Goal: Find specific page/section: Find specific page/section

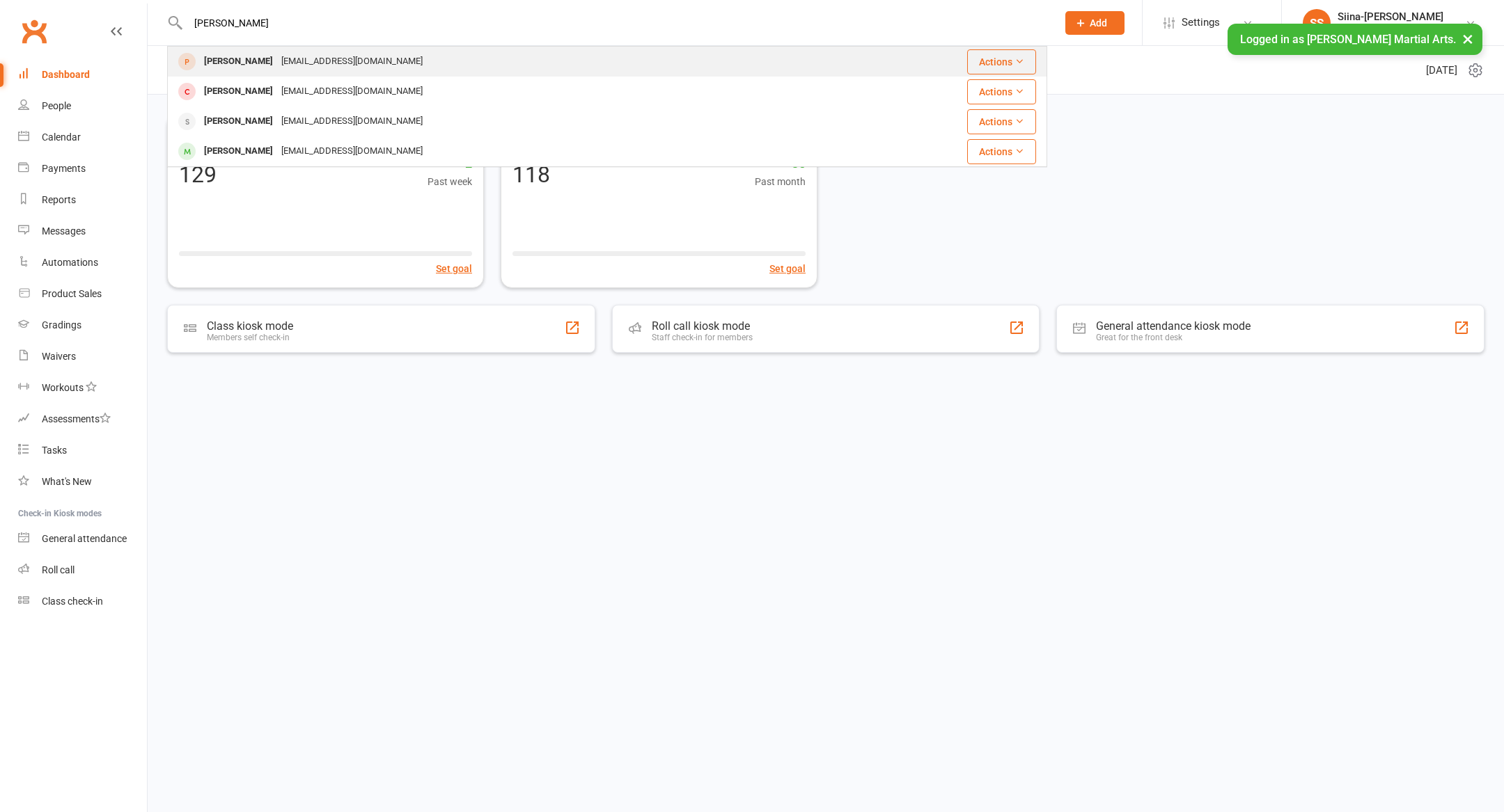
type input "[PERSON_NAME]"
click at [312, 70] on div "[EMAIL_ADDRESS][DOMAIN_NAME]" at bounding box center [352, 62] width 150 height 20
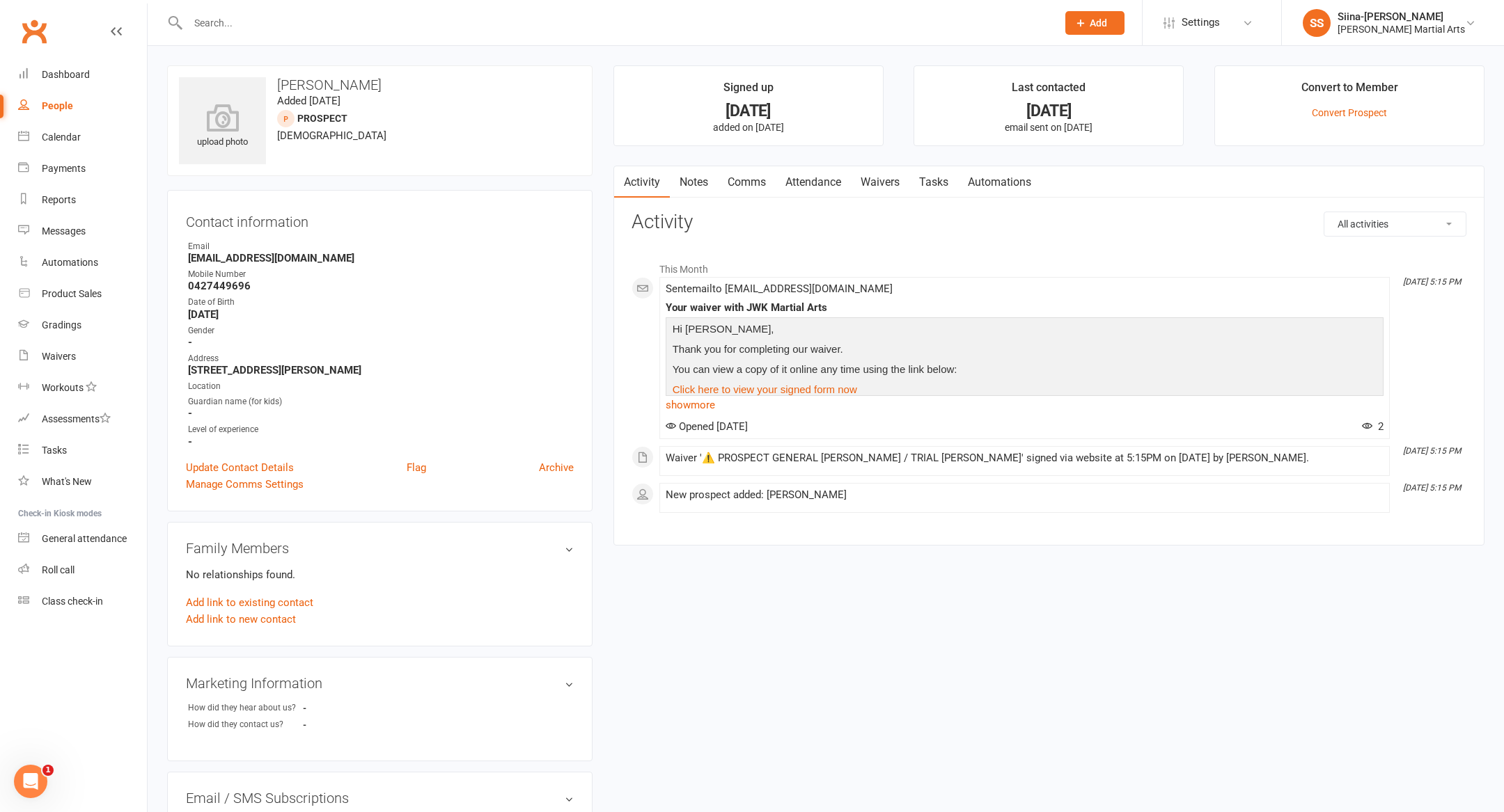
click at [296, 21] on input "text" at bounding box center [616, 23] width 863 height 19
paste input "[PERSON_NAME]"
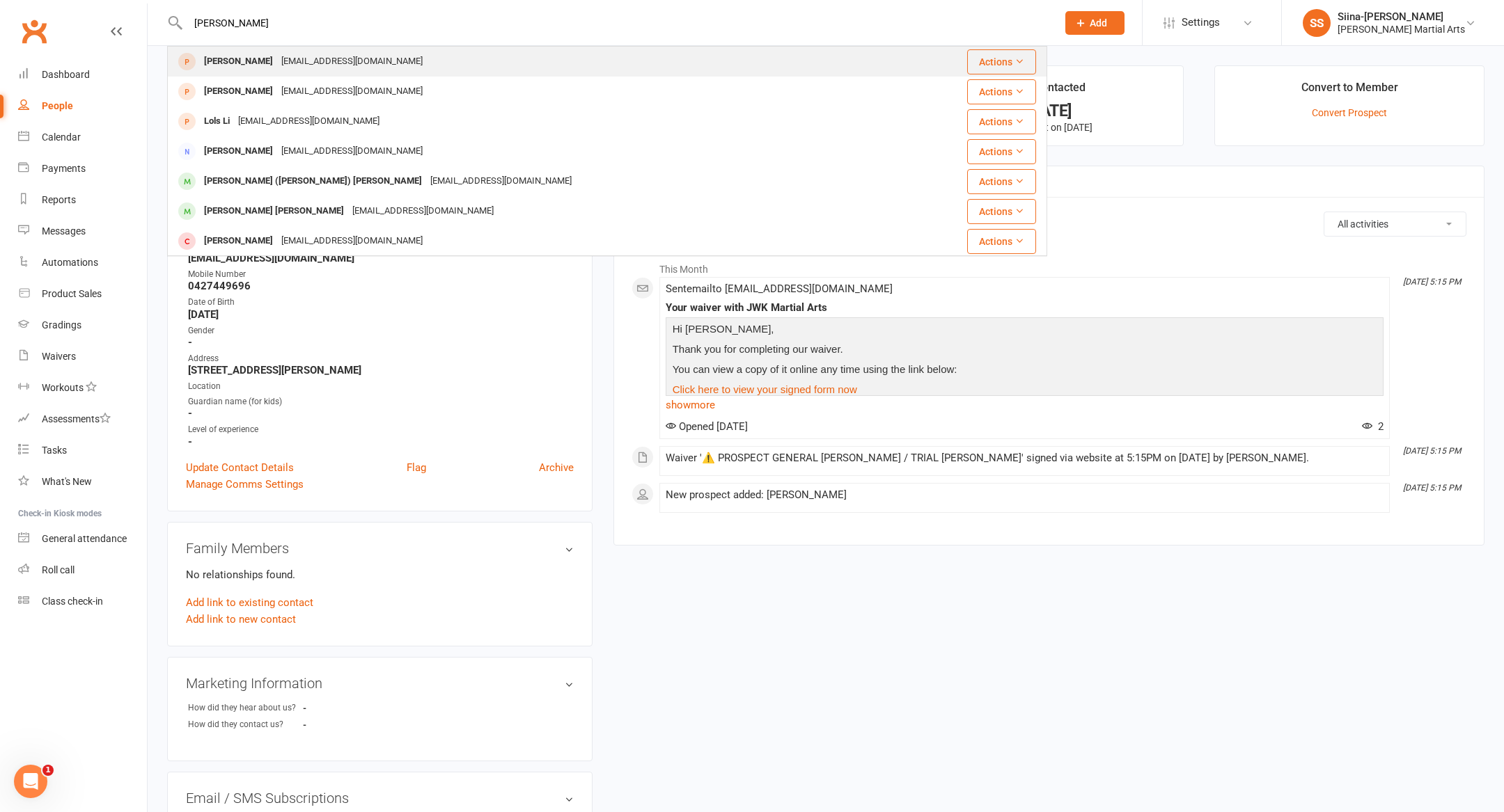
type input "[PERSON_NAME]"
click at [281, 63] on div "[EMAIL_ADDRESS][DOMAIN_NAME]" at bounding box center [352, 62] width 150 height 20
